Goal: Find specific page/section: Locate a particular part of the current website

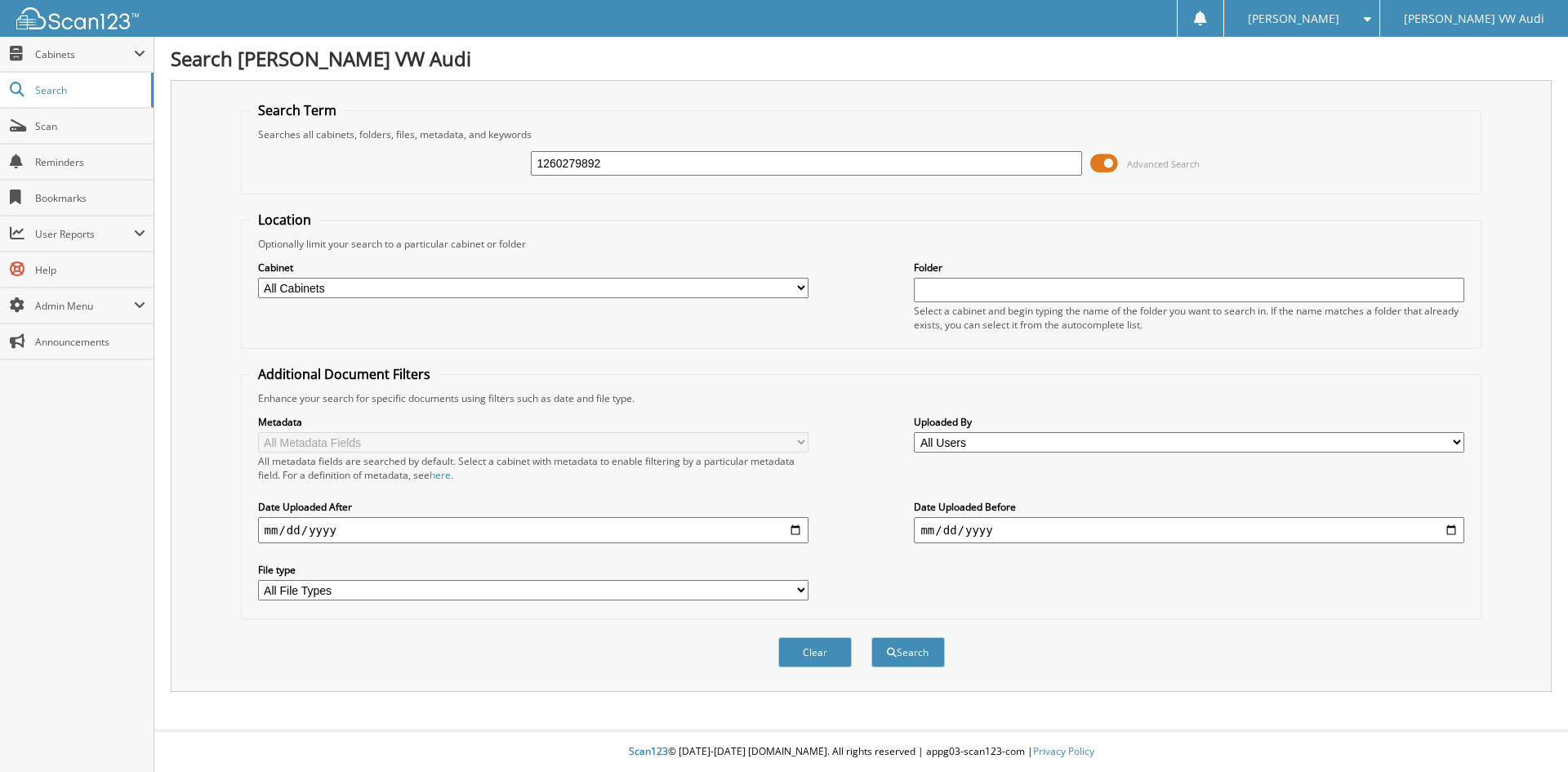
type input "1260279892"
click at [872, 637] on button "Search" at bounding box center [908, 652] width 73 height 30
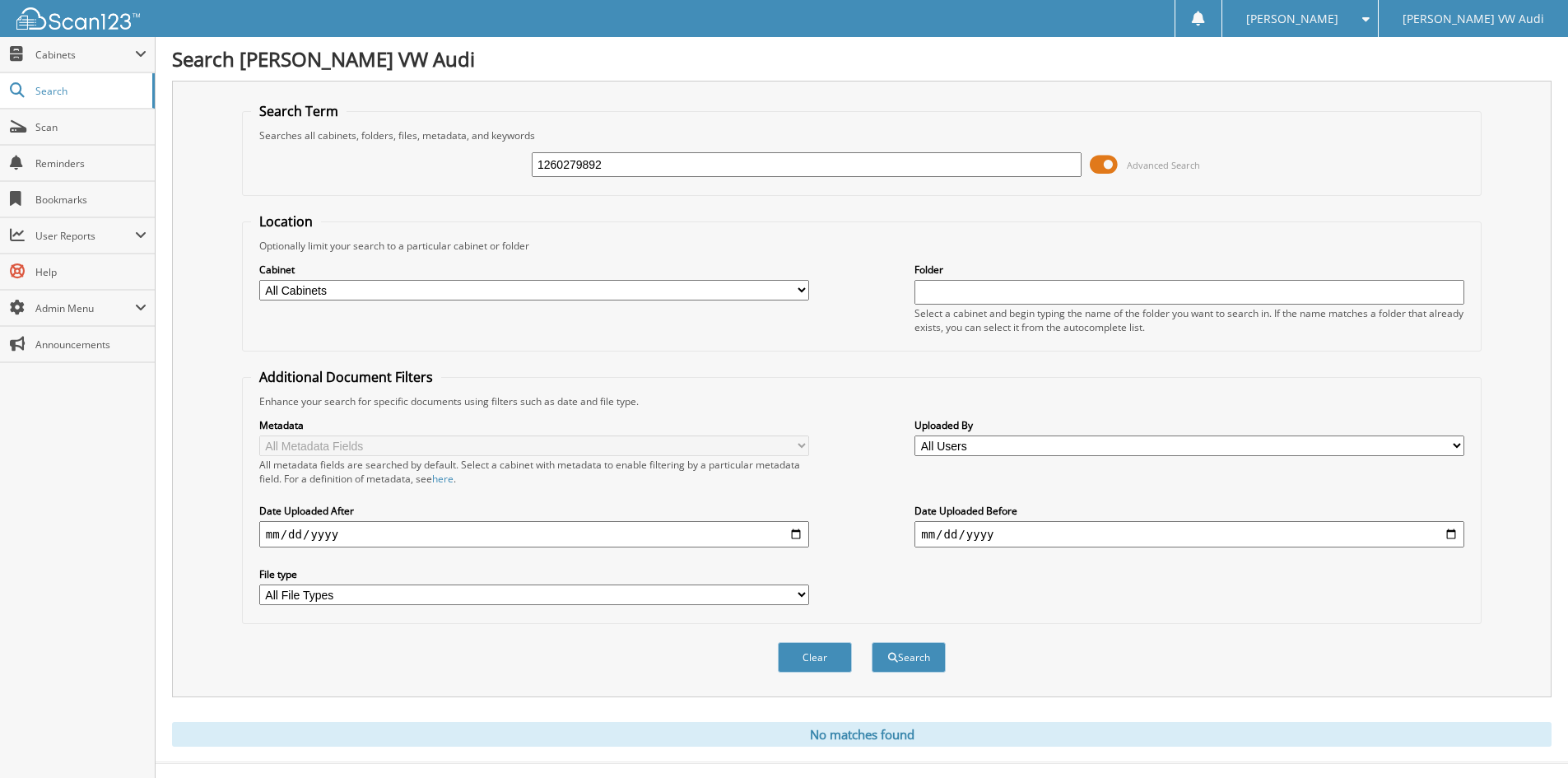
click at [615, 161] on input "1260279892" at bounding box center [806, 165] width 550 height 25
type input "126027982"
click at [871, 642] on button "Search" at bounding box center [908, 657] width 74 height 30
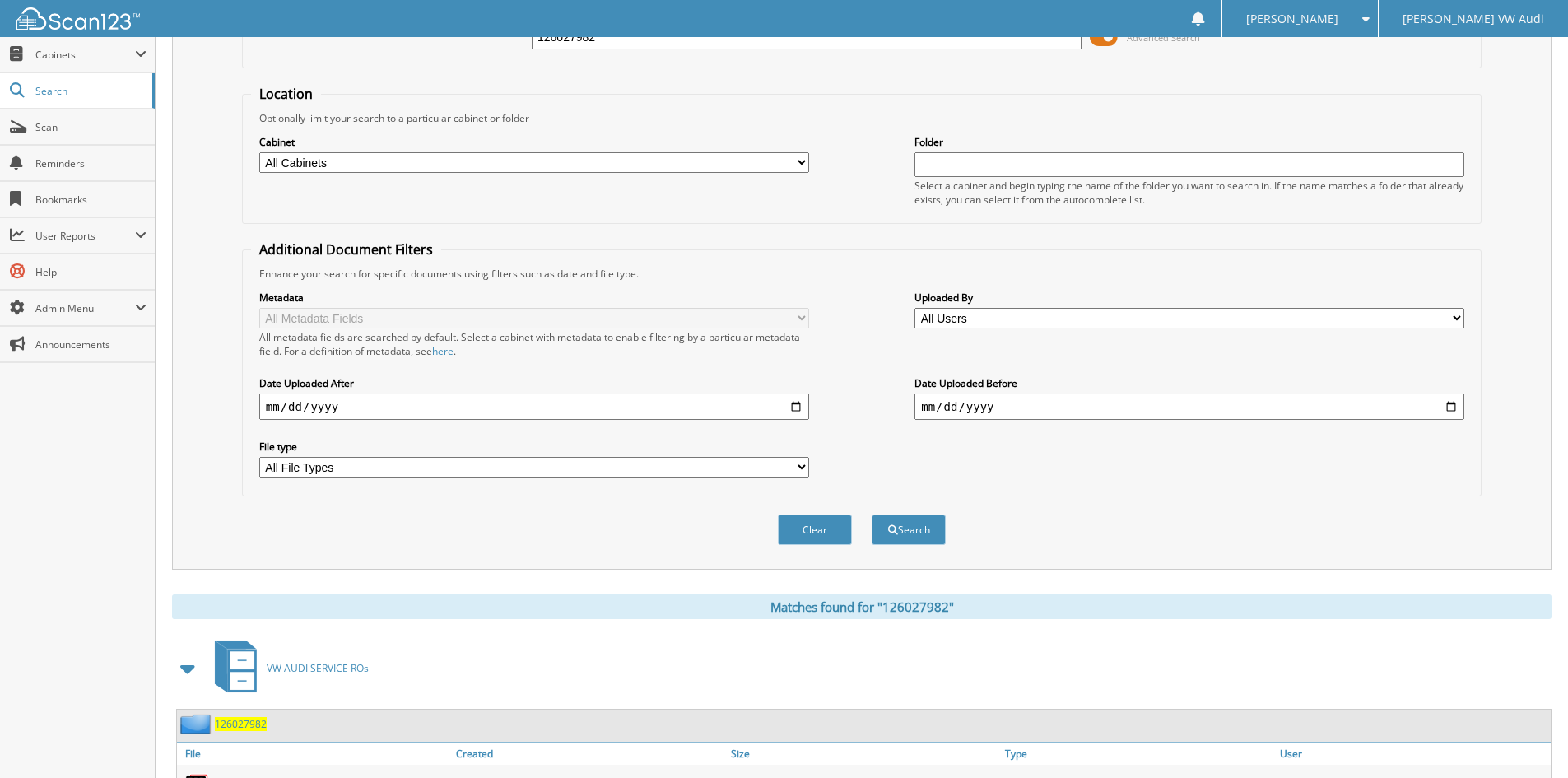
scroll to position [207, 0]
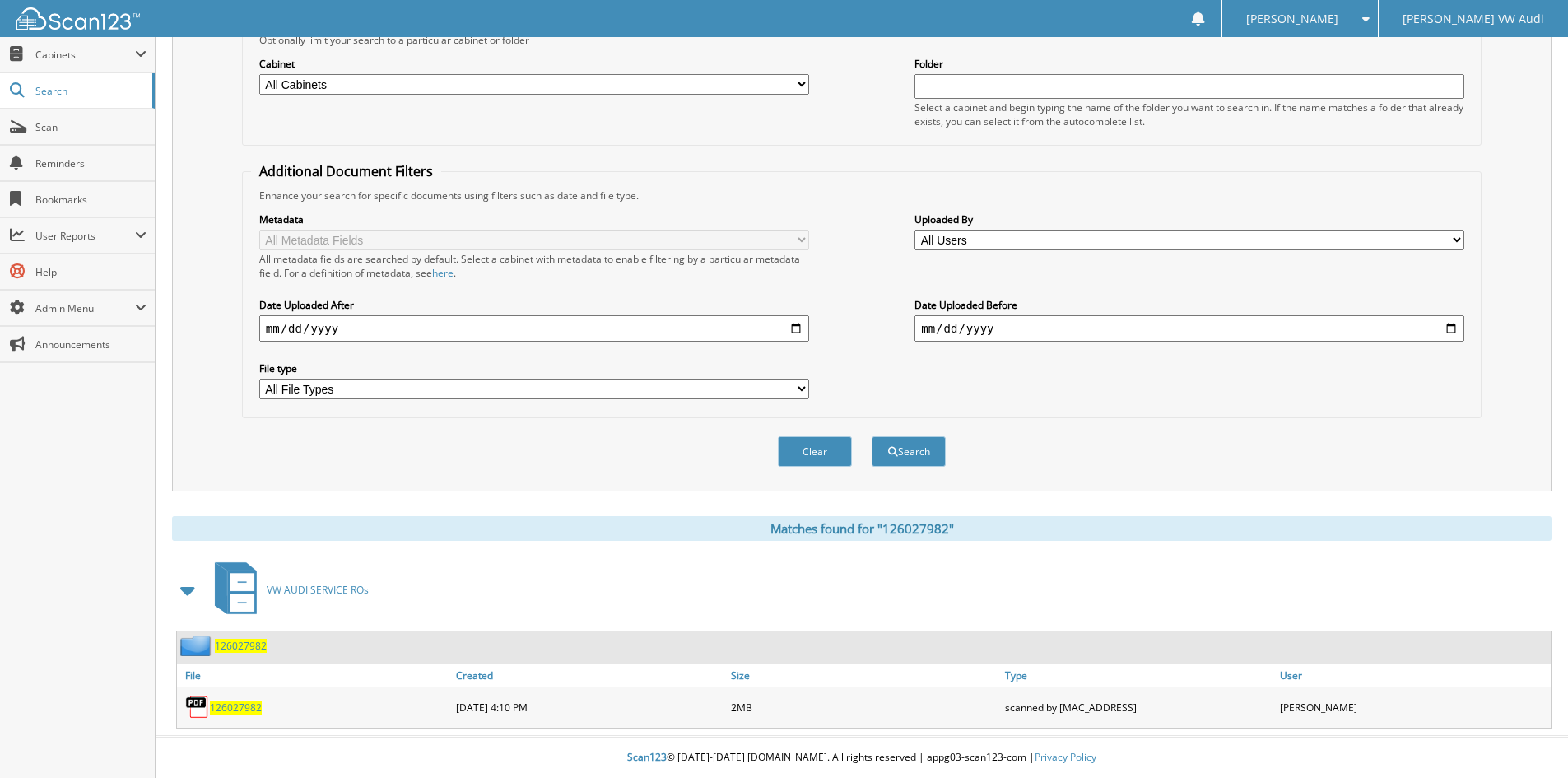
click at [243, 707] on span "126027982" at bounding box center [236, 708] width 52 height 14
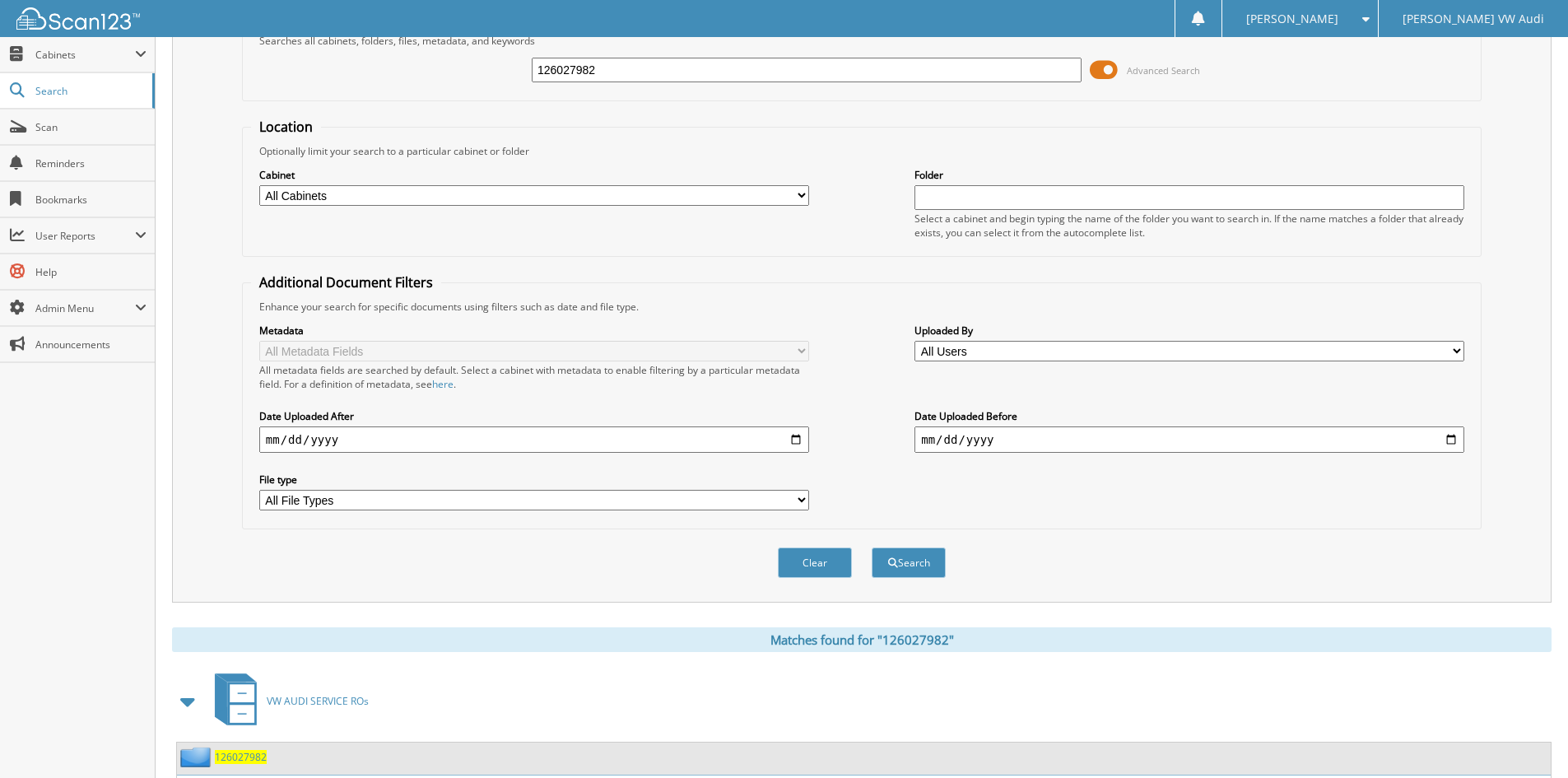
scroll to position [0, 0]
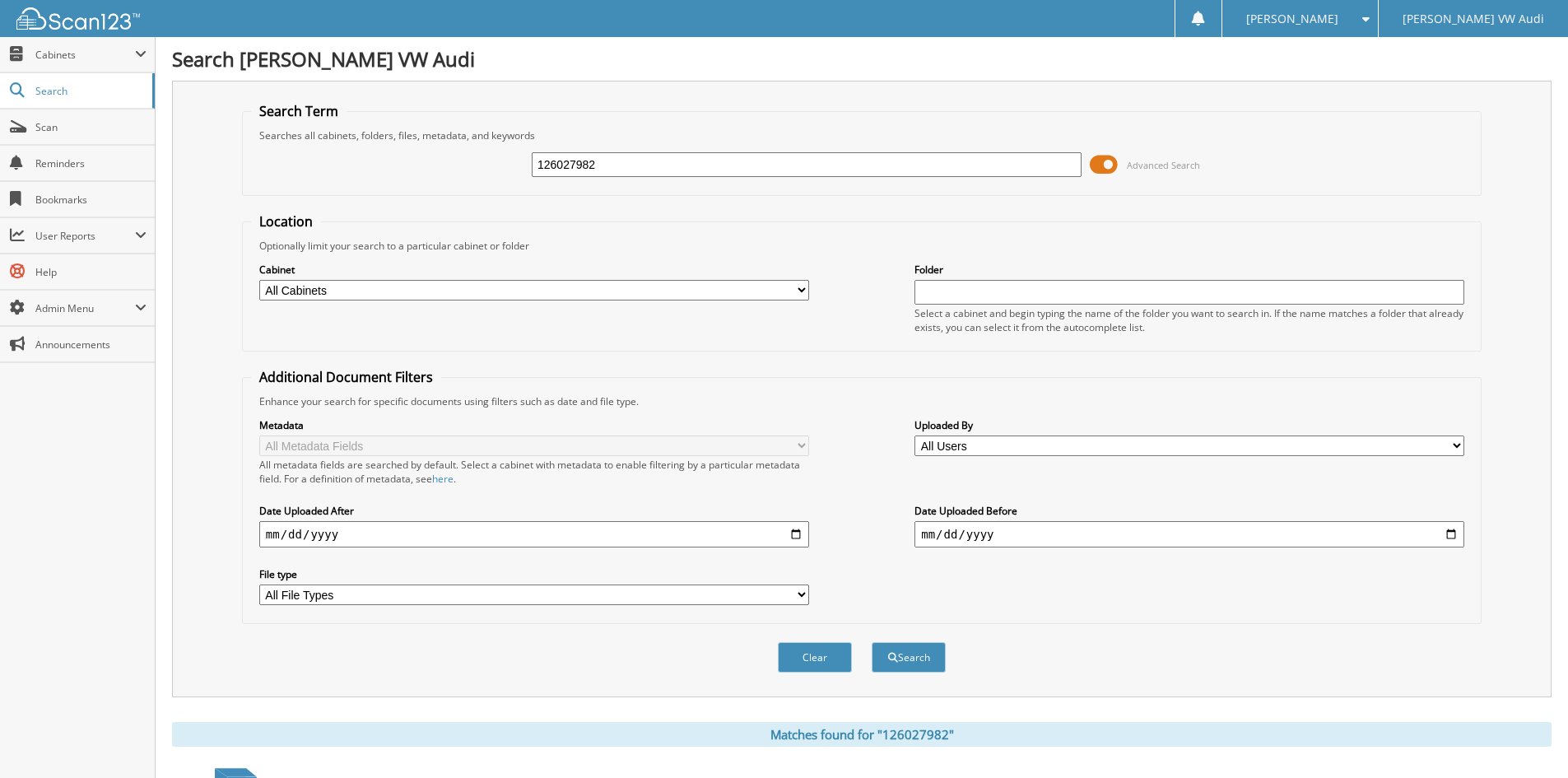
click at [612, 157] on input "126027982" at bounding box center [806, 165] width 550 height 25
type input "126025390"
click at [871, 642] on button "Search" at bounding box center [908, 657] width 74 height 30
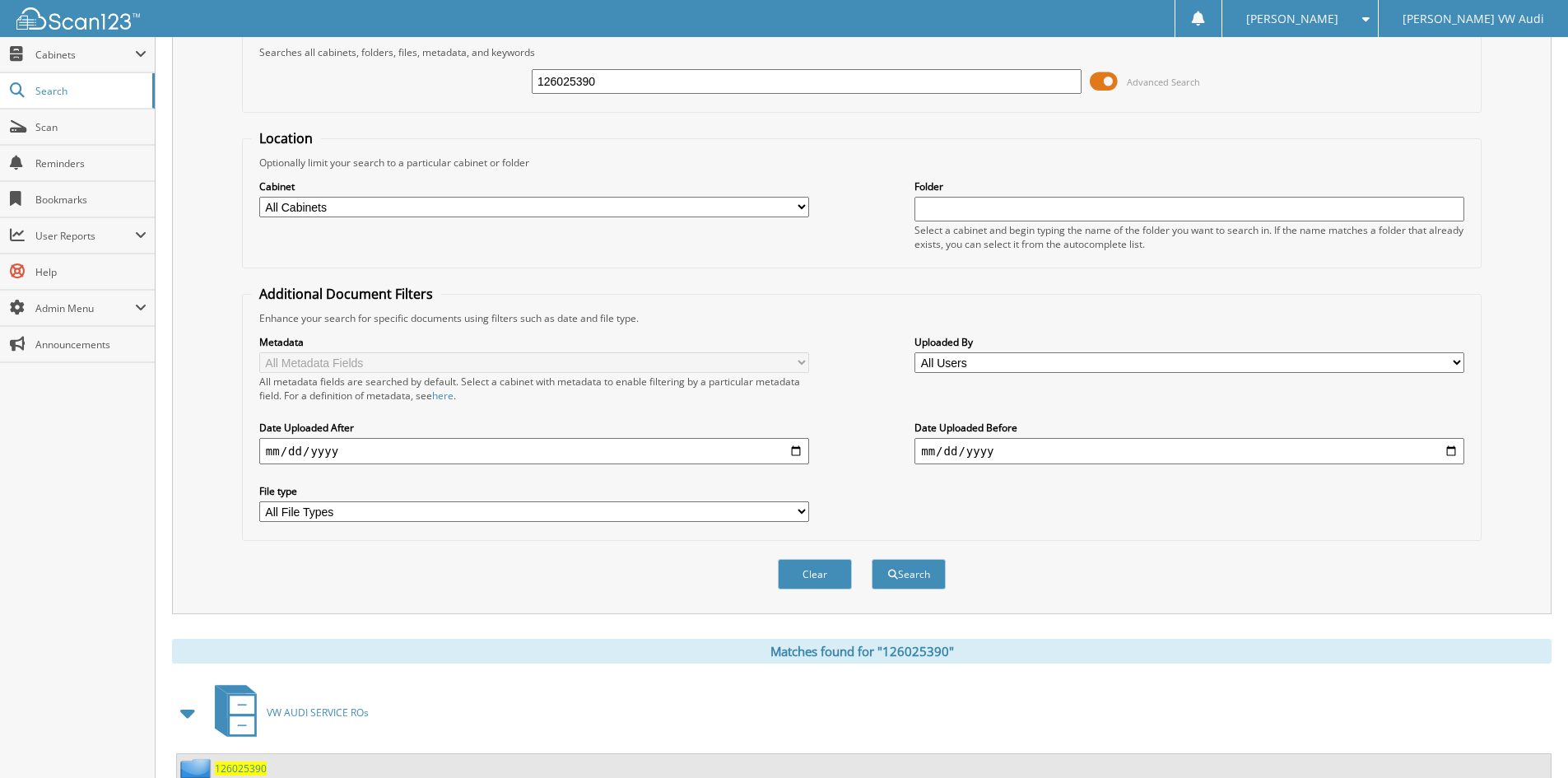
scroll to position [207, 0]
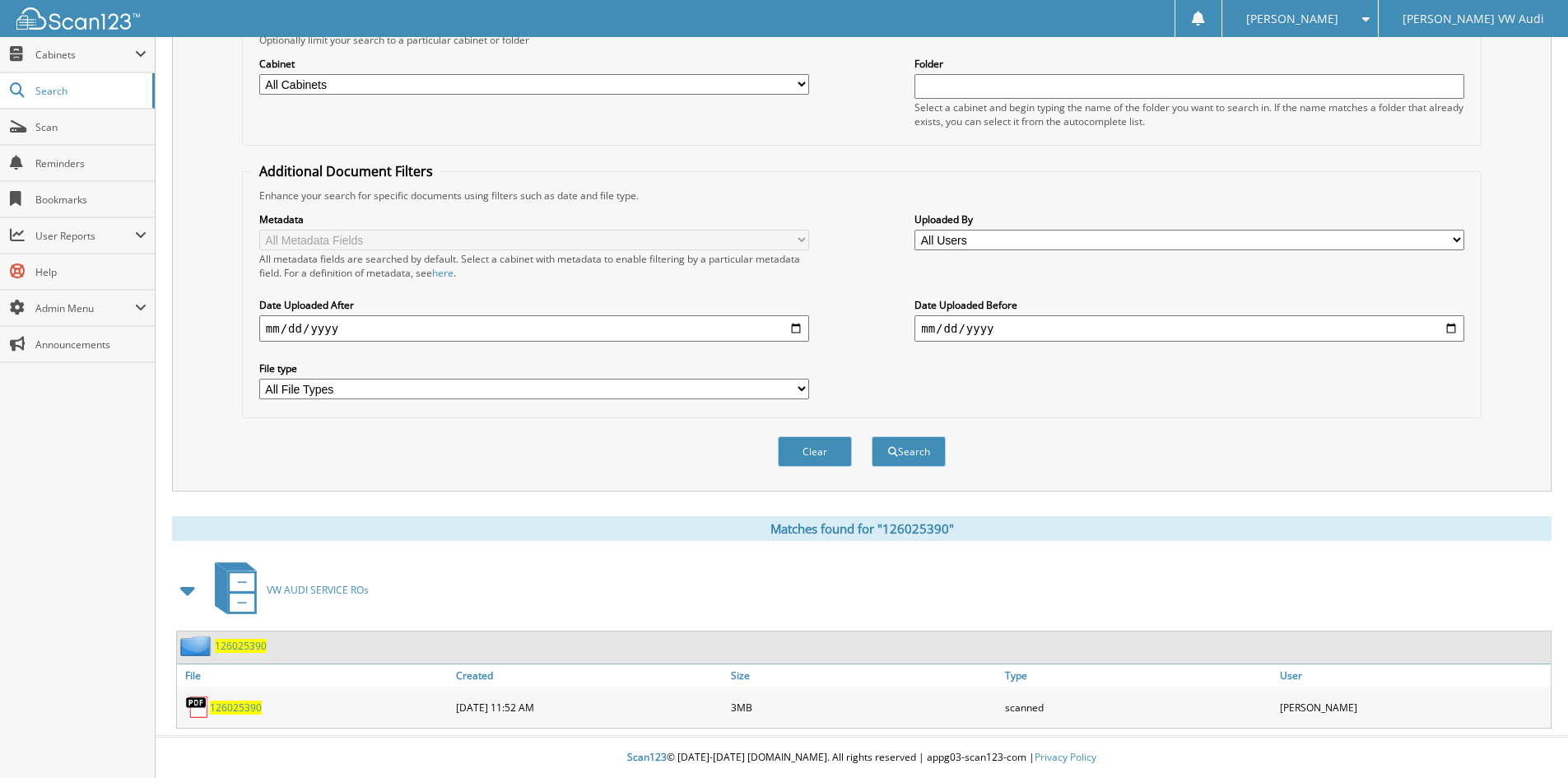
click at [239, 707] on span "126025390" at bounding box center [236, 708] width 52 height 14
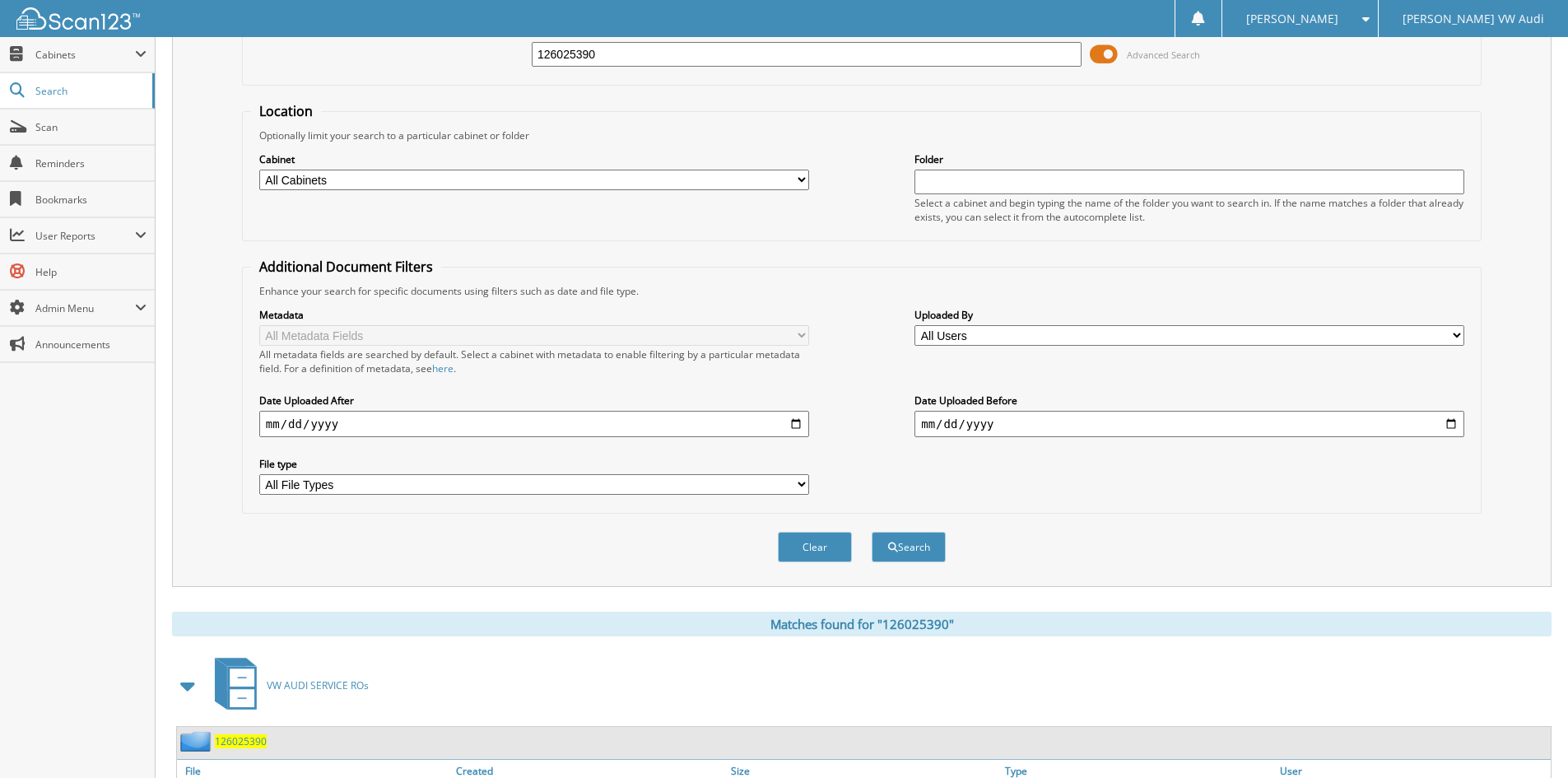
scroll to position [0, 0]
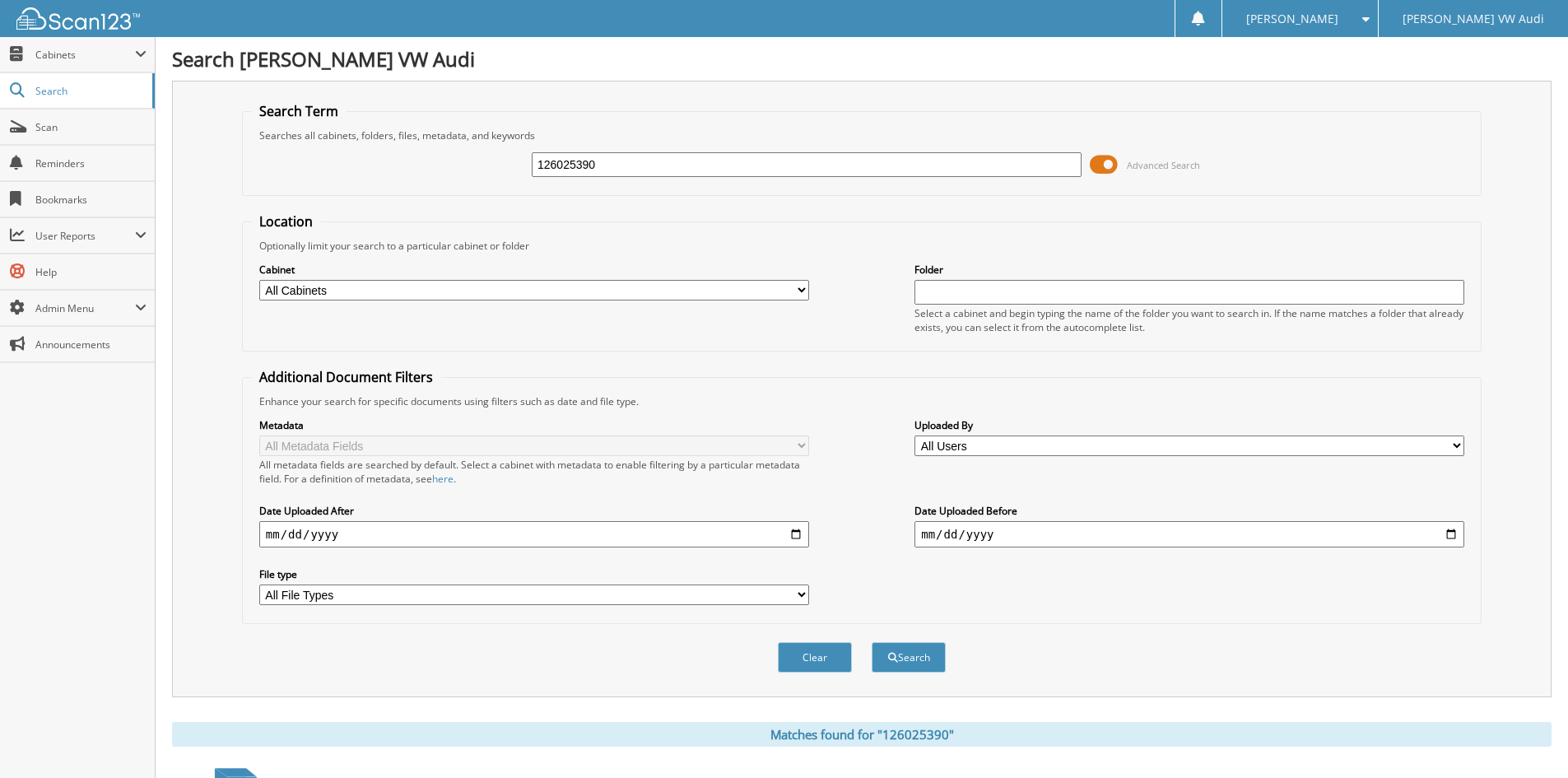
click at [639, 165] on input "126025390" at bounding box center [806, 165] width 550 height 25
type input "126021122"
click at [871, 642] on button "Search" at bounding box center [908, 657] width 74 height 30
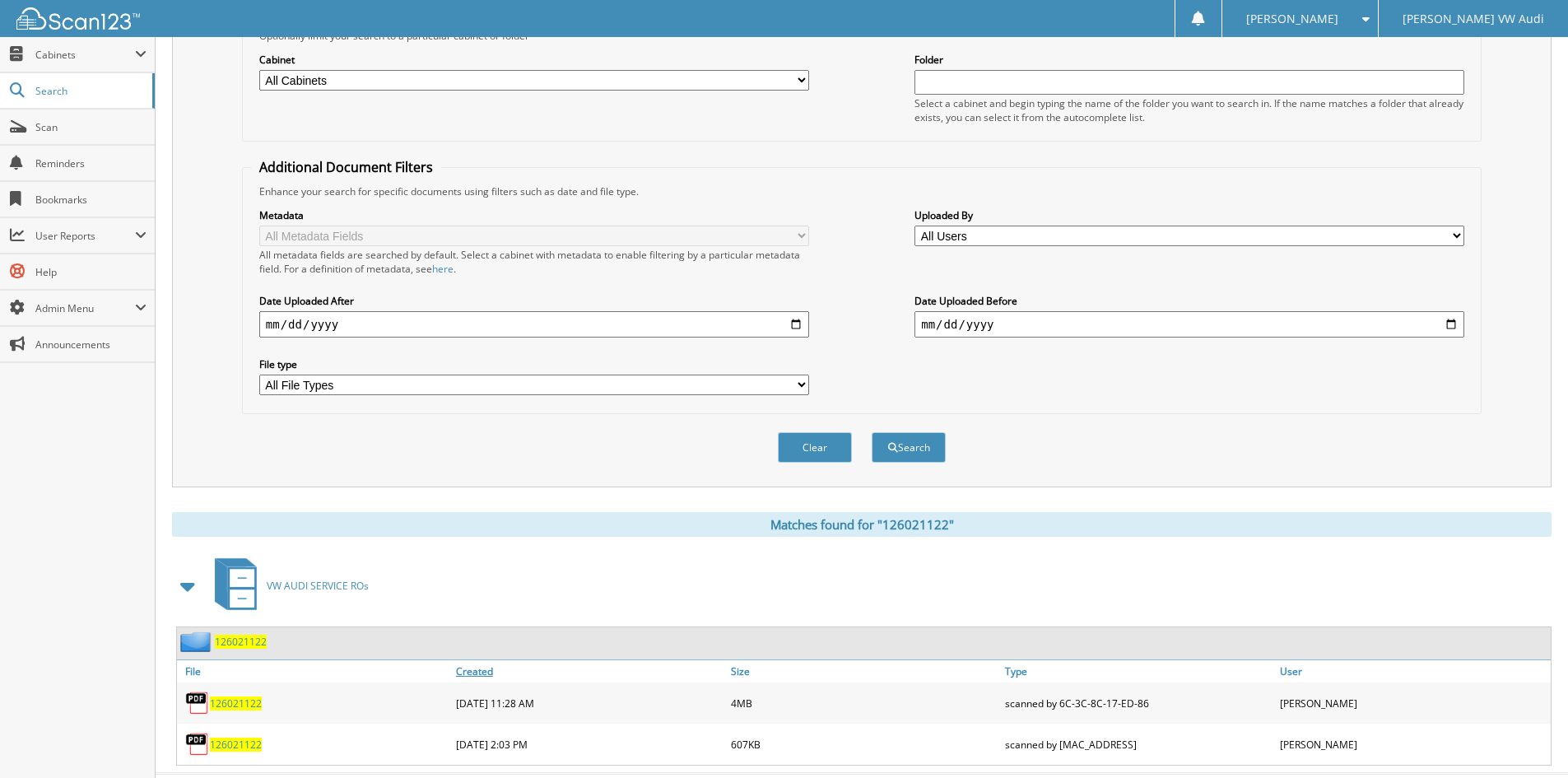
scroll to position [248, 0]
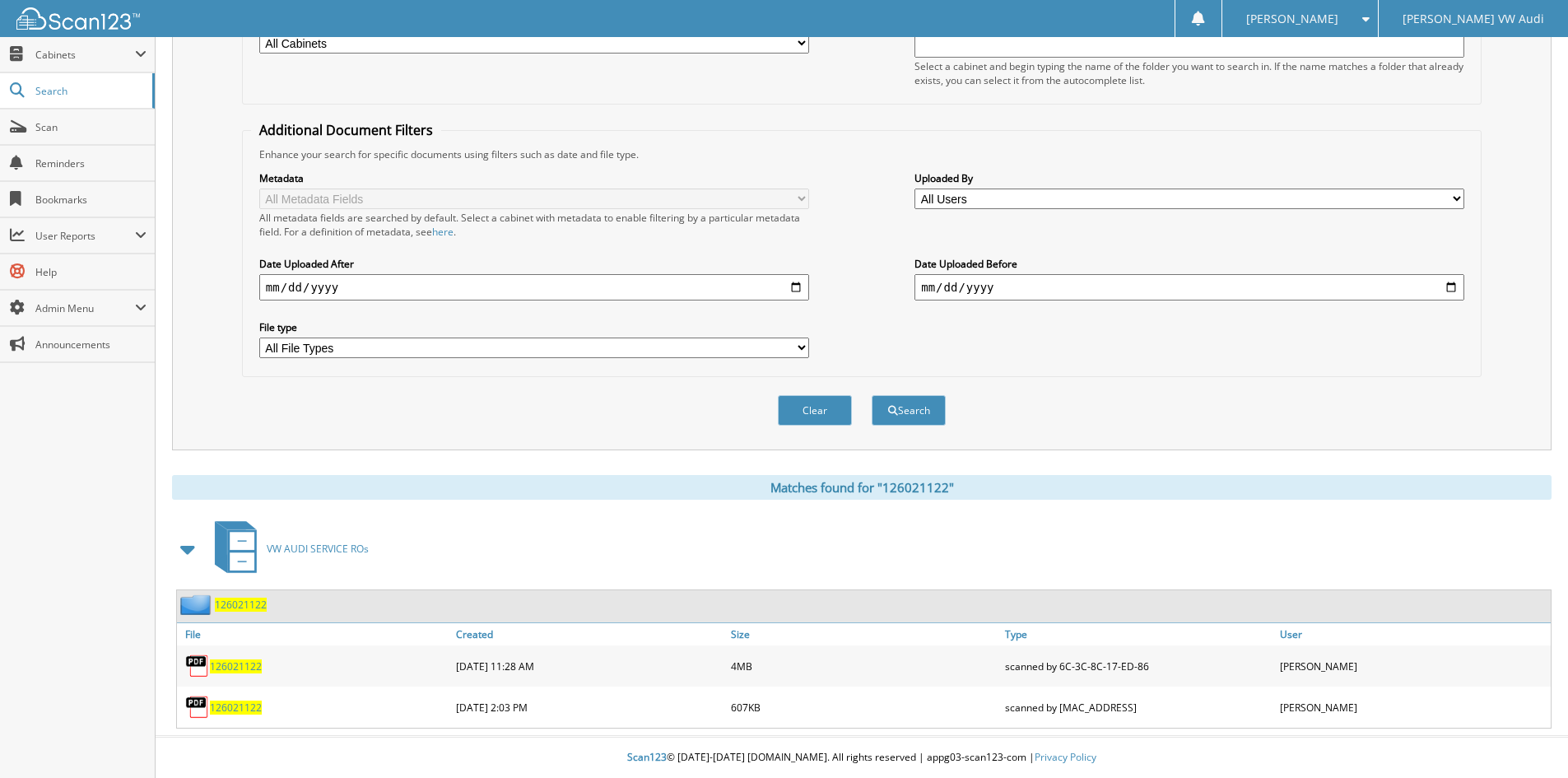
click at [242, 663] on span "126021122" at bounding box center [236, 667] width 52 height 14
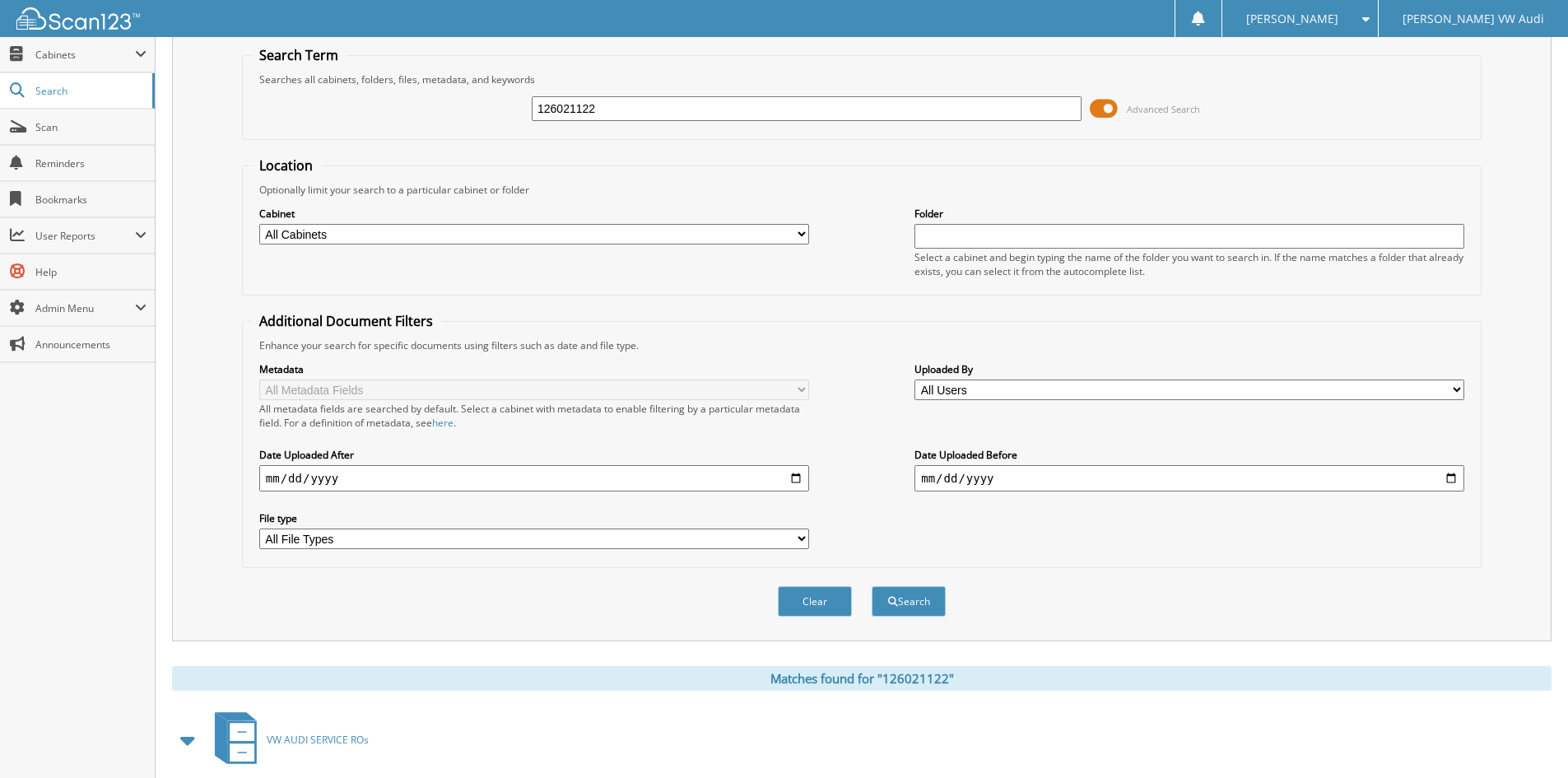
scroll to position [0, 0]
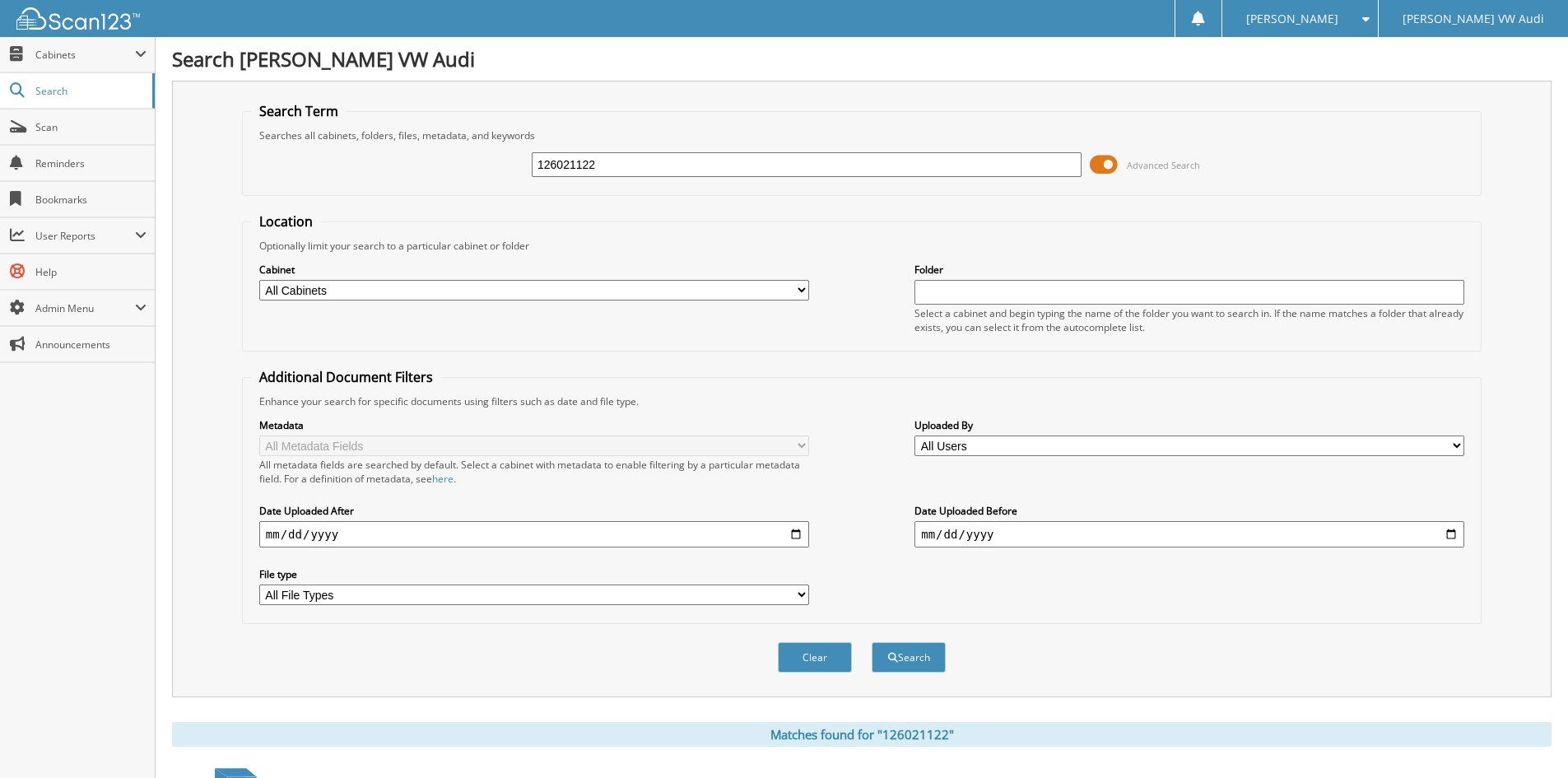
click at [652, 160] on input "126021122" at bounding box center [806, 165] width 550 height 25
type input "126027985"
click at [871, 642] on button "Search" at bounding box center [908, 657] width 74 height 30
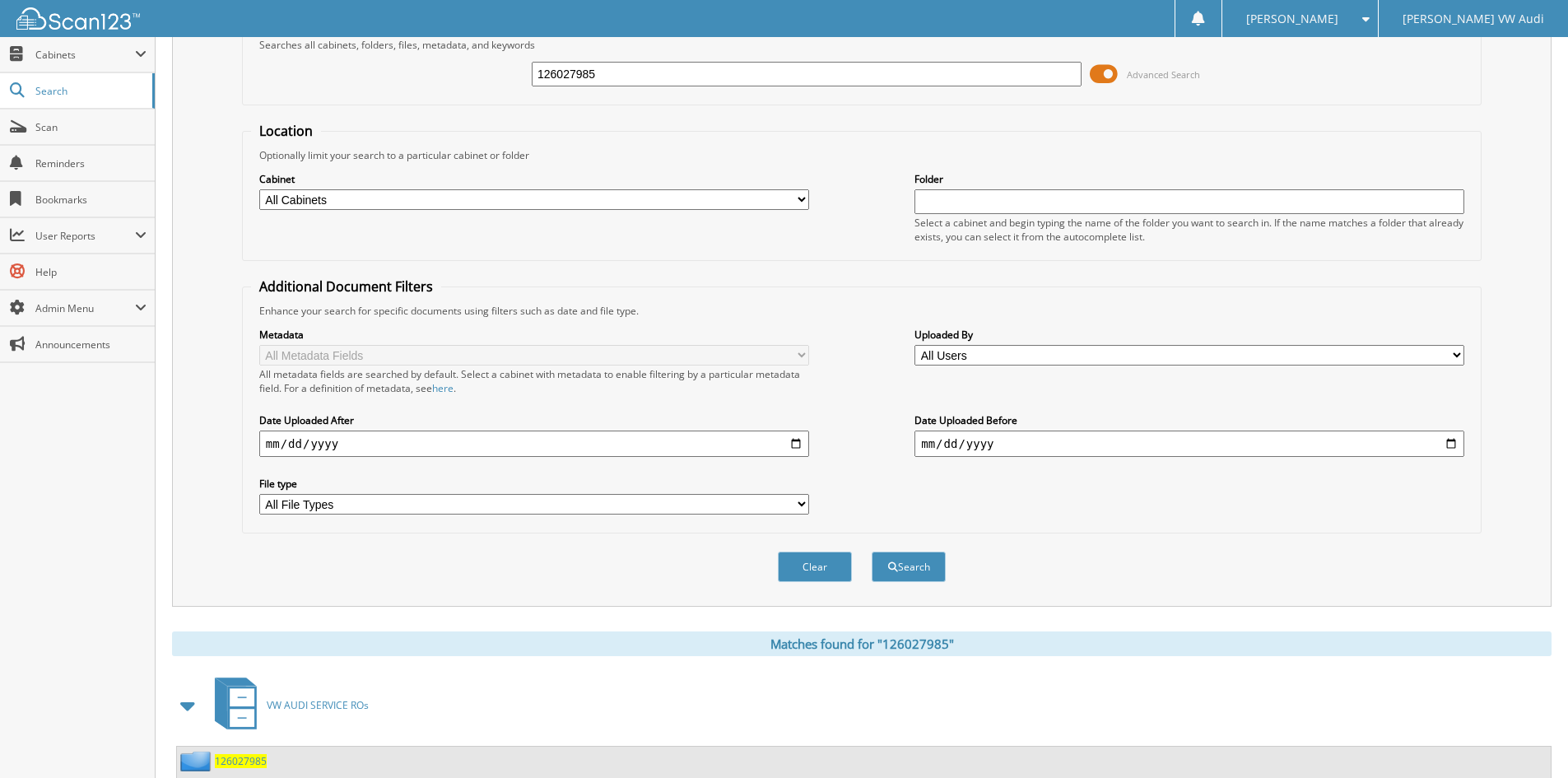
scroll to position [248, 0]
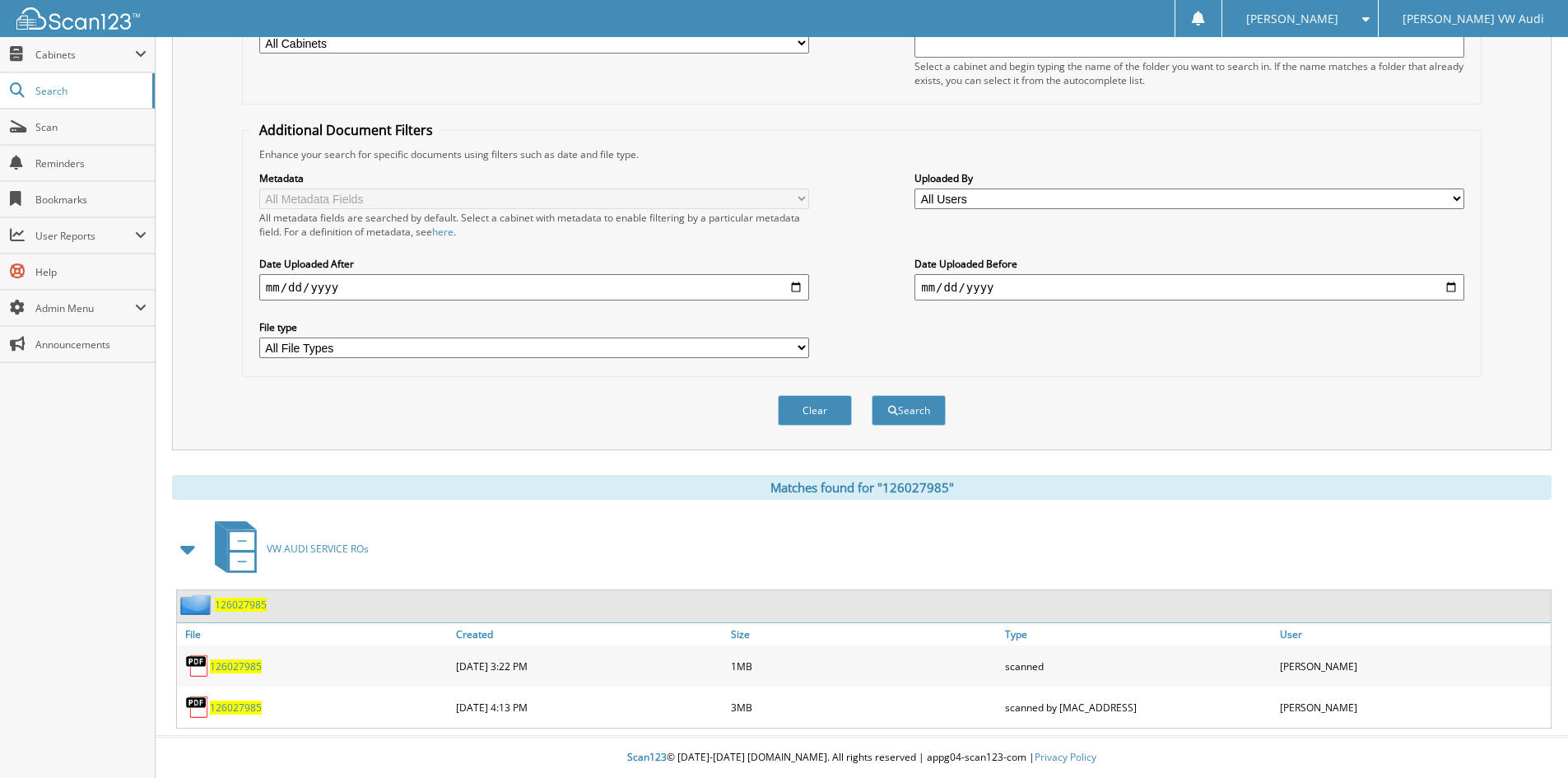
click at [242, 702] on span "126027985" at bounding box center [236, 708] width 52 height 14
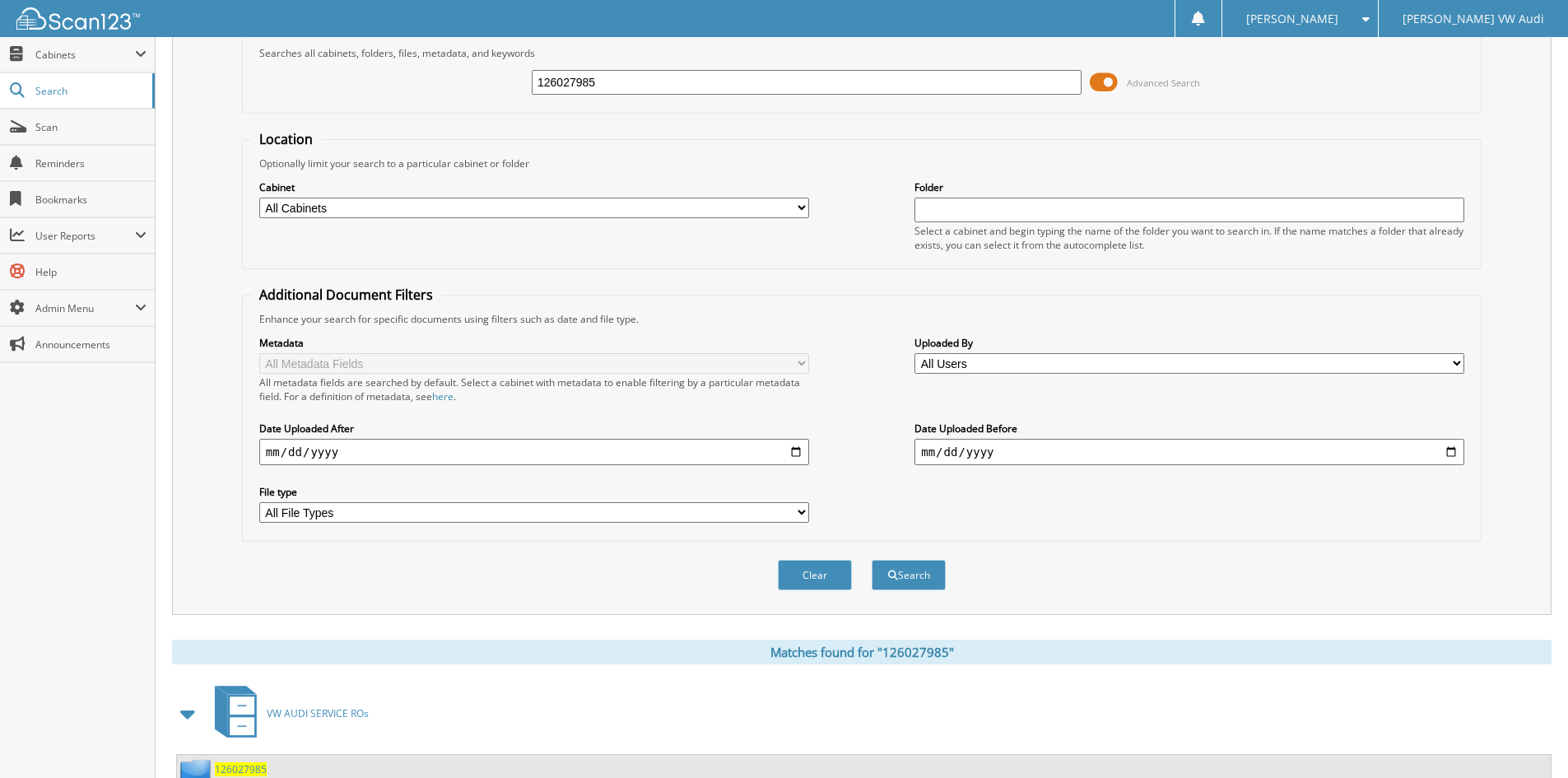
scroll to position [0, 0]
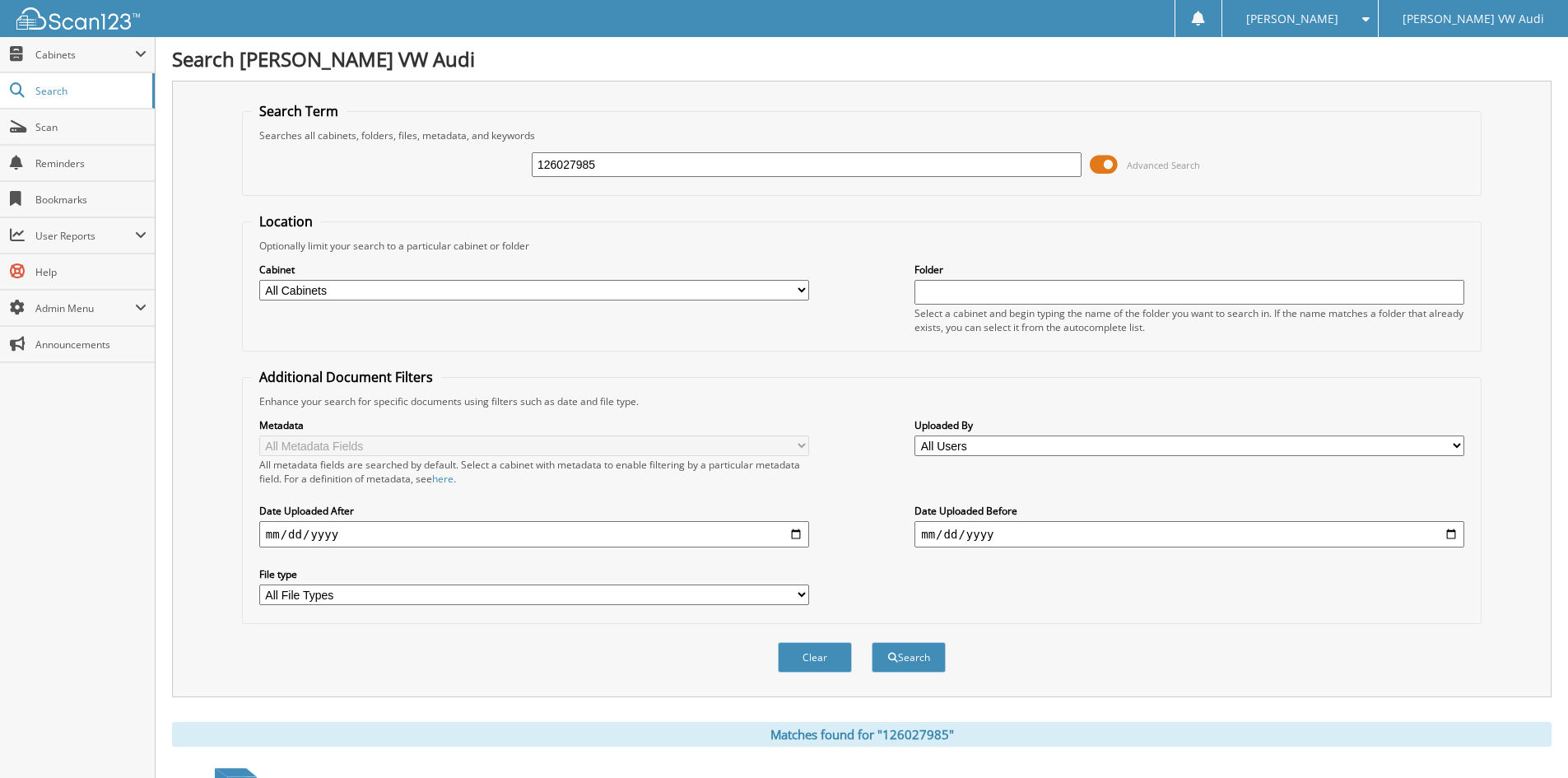
click at [647, 158] on input "126027985" at bounding box center [806, 165] width 550 height 25
type input "12602"
